Goal: Information Seeking & Learning: Learn about a topic

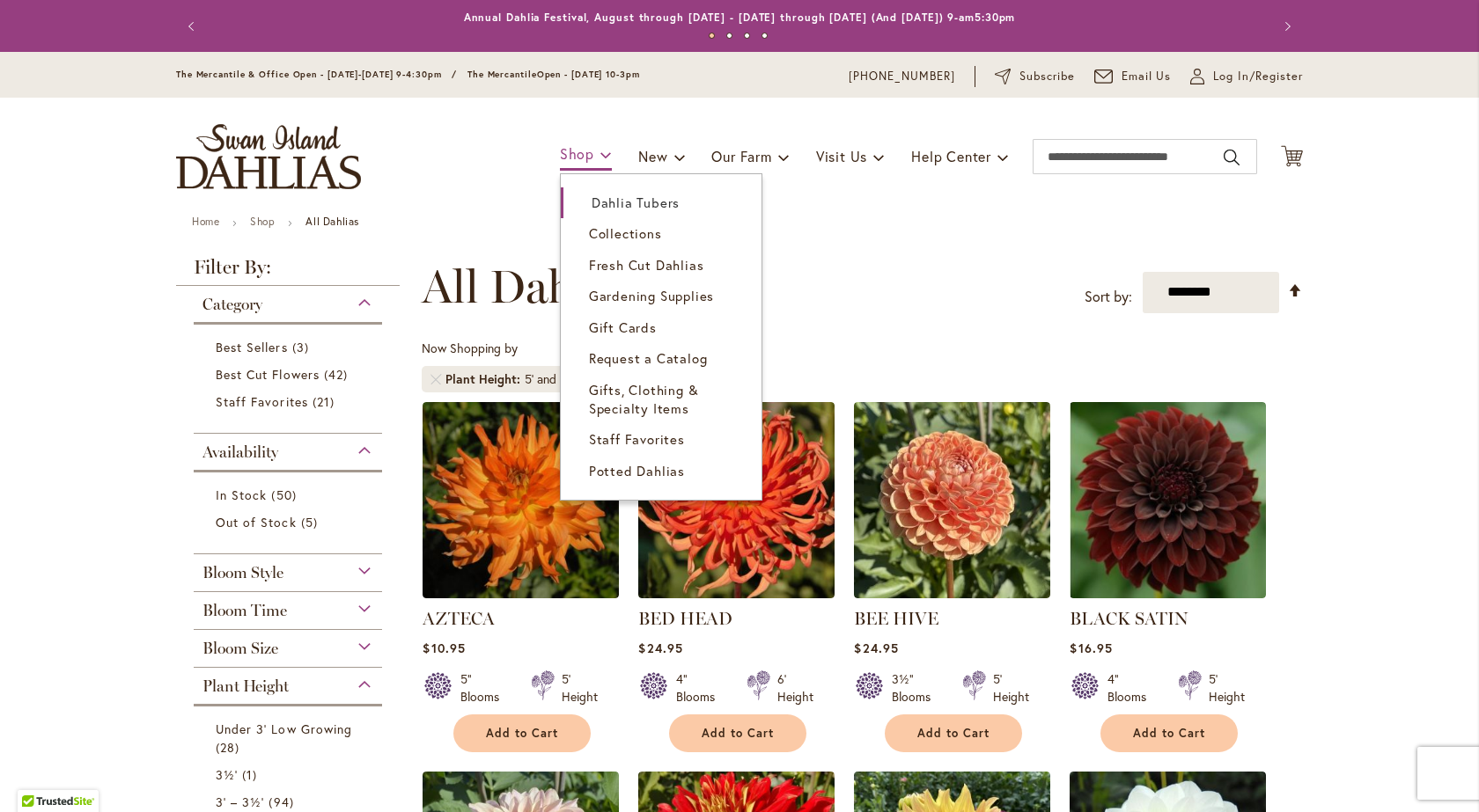
click at [585, 161] on link "Shop" at bounding box center [586, 155] width 52 height 31
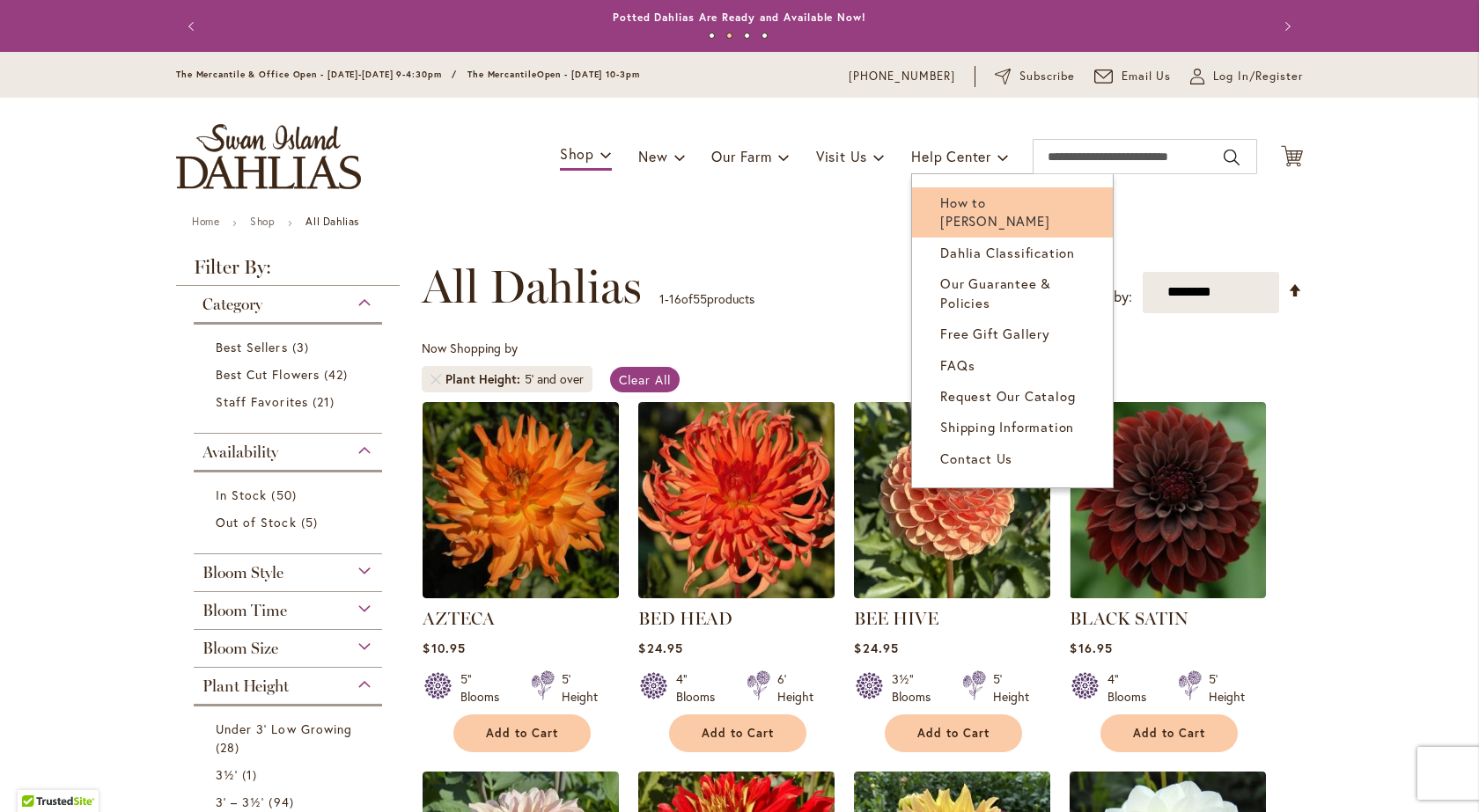
click at [963, 200] on span "How to [PERSON_NAME]" at bounding box center [995, 212] width 109 height 36
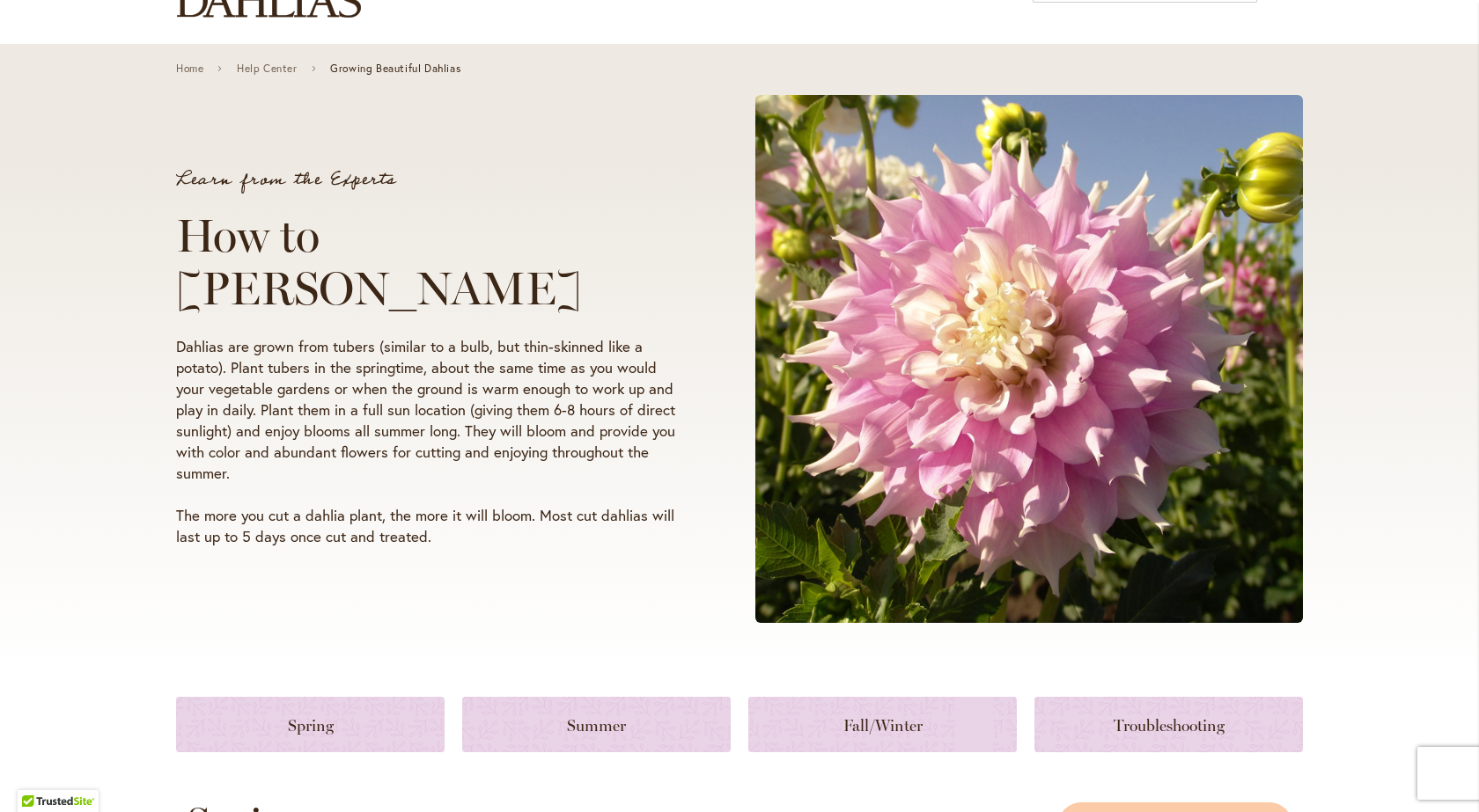
scroll to position [64, 0]
